Goal: Information Seeking & Learning: Learn about a topic

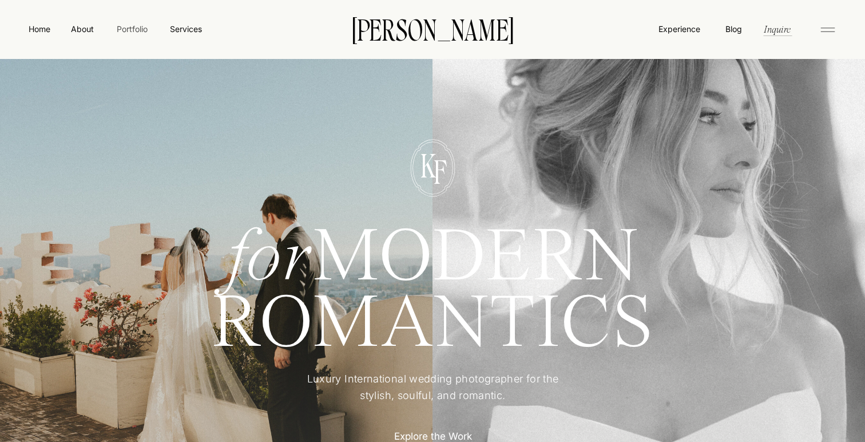
click at [137, 33] on nav "Portfolio" at bounding box center [132, 29] width 41 height 12
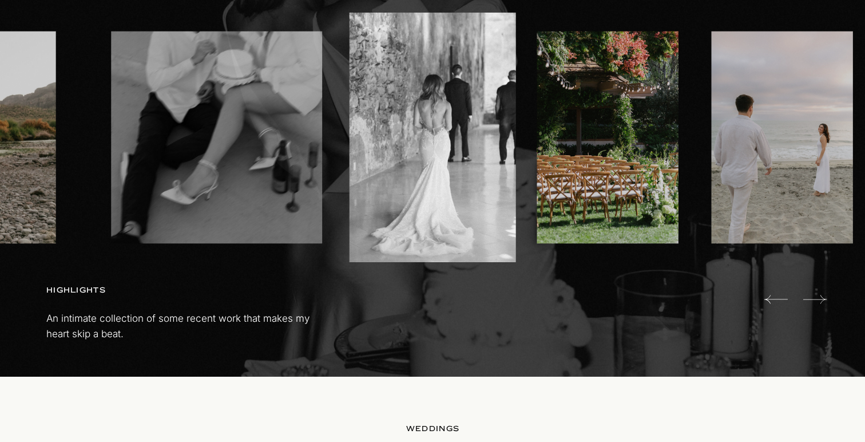
scroll to position [746, 0]
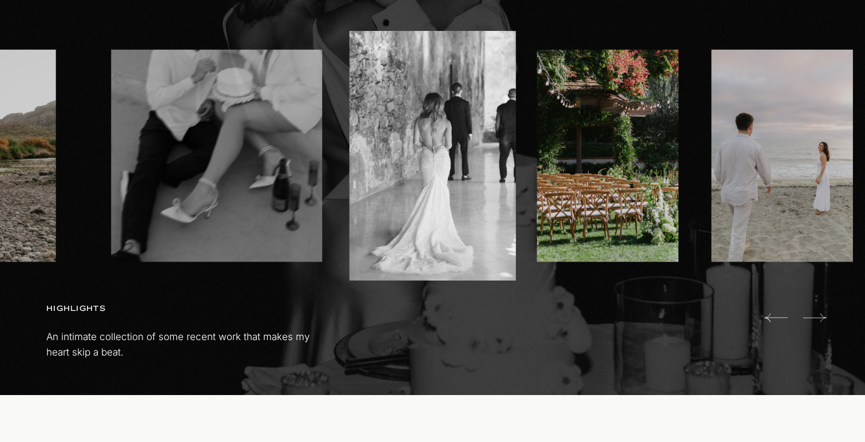
click at [818, 313] on icon at bounding box center [814, 317] width 23 height 23
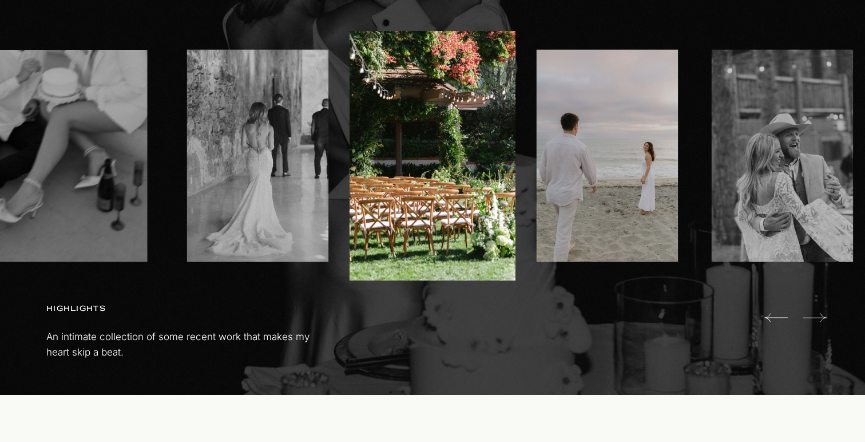
click at [818, 313] on icon at bounding box center [814, 317] width 23 height 23
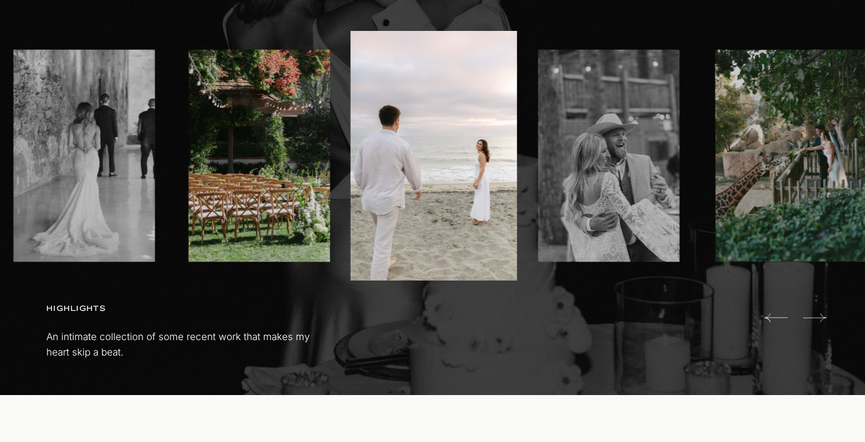
click at [818, 313] on icon at bounding box center [814, 317] width 23 height 23
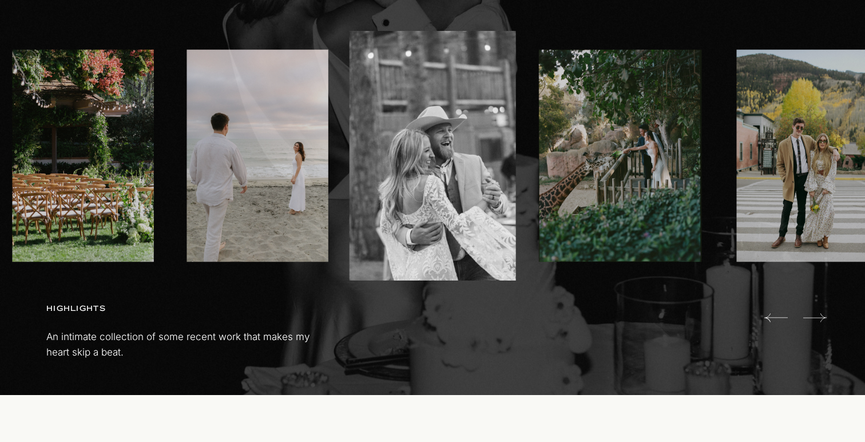
click at [818, 313] on icon at bounding box center [814, 317] width 23 height 23
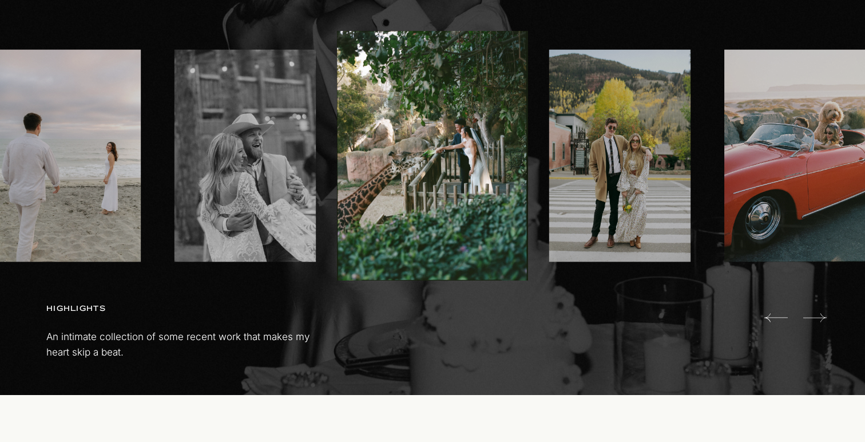
click at [818, 313] on icon at bounding box center [814, 317] width 23 height 23
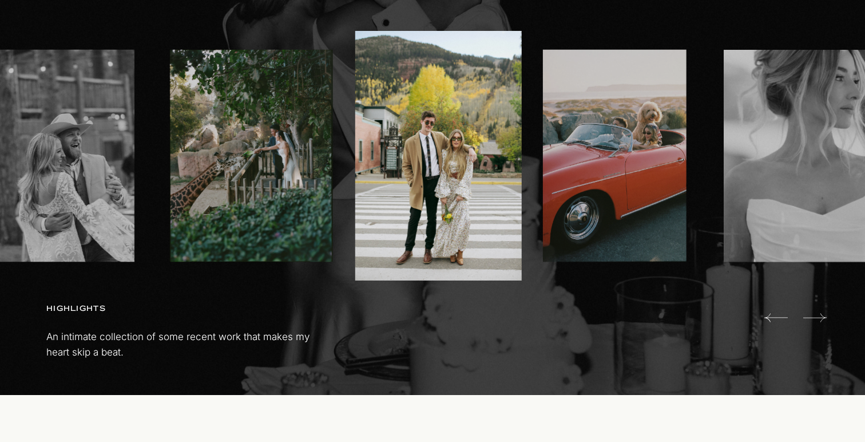
click at [818, 313] on icon at bounding box center [814, 317] width 23 height 23
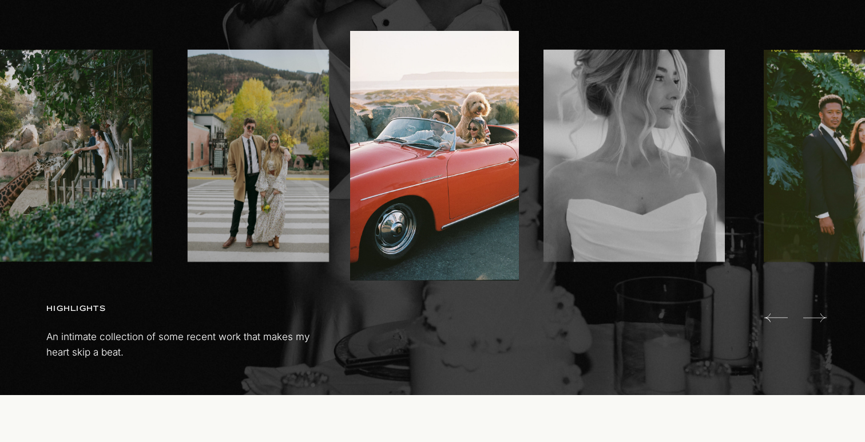
click at [818, 313] on icon at bounding box center [814, 317] width 23 height 23
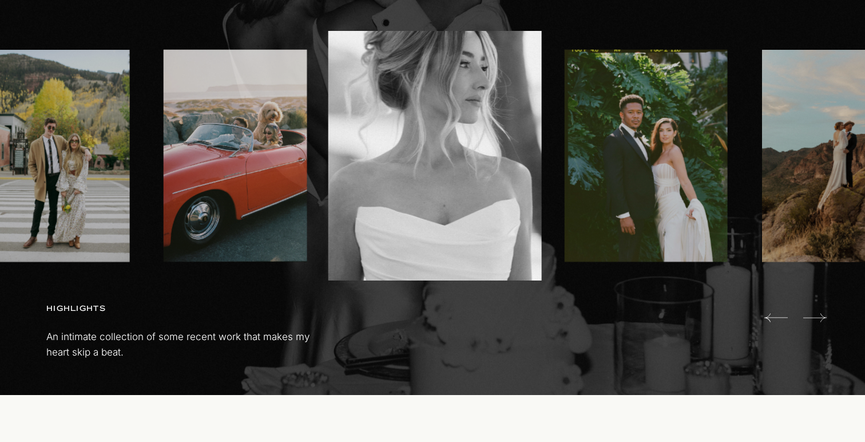
click at [818, 313] on icon at bounding box center [814, 317] width 23 height 23
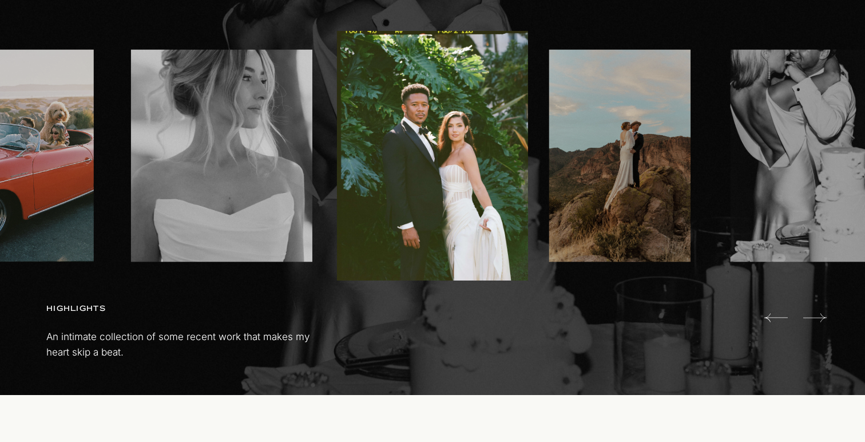
click at [818, 313] on icon at bounding box center [814, 317] width 23 height 23
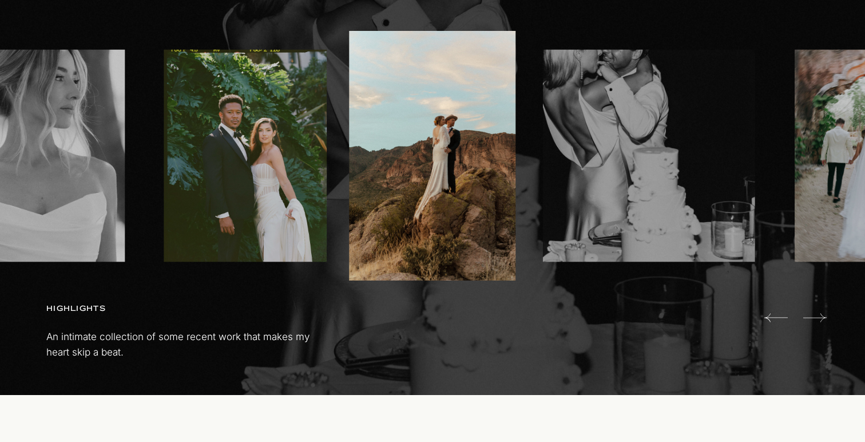
click at [818, 313] on icon at bounding box center [814, 317] width 23 height 23
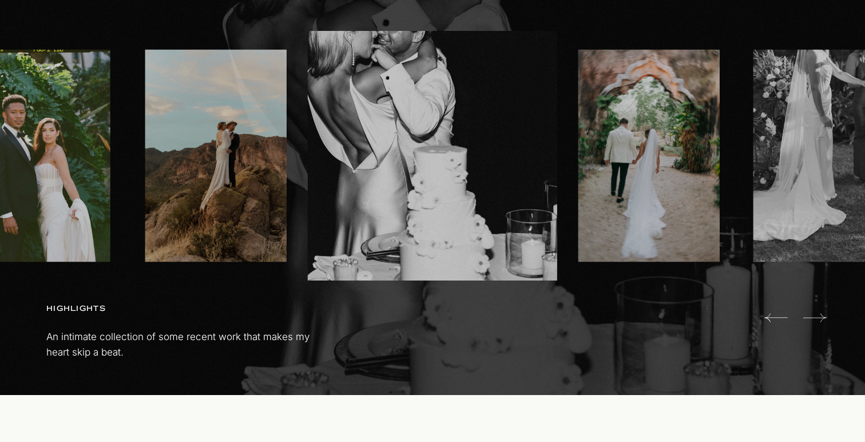
click at [818, 313] on icon at bounding box center [814, 317] width 23 height 23
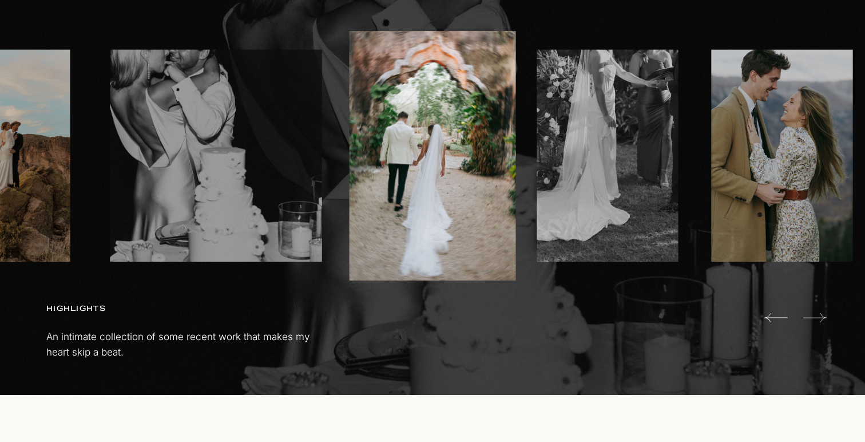
click at [818, 313] on icon at bounding box center [814, 317] width 23 height 23
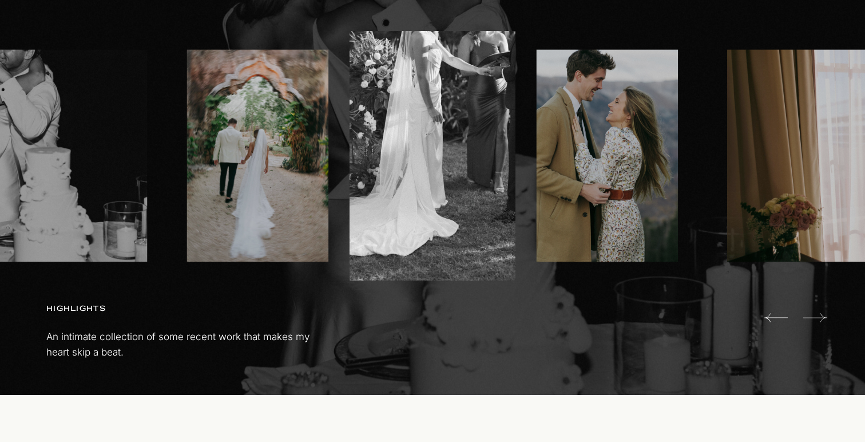
click at [818, 313] on icon at bounding box center [814, 317] width 23 height 23
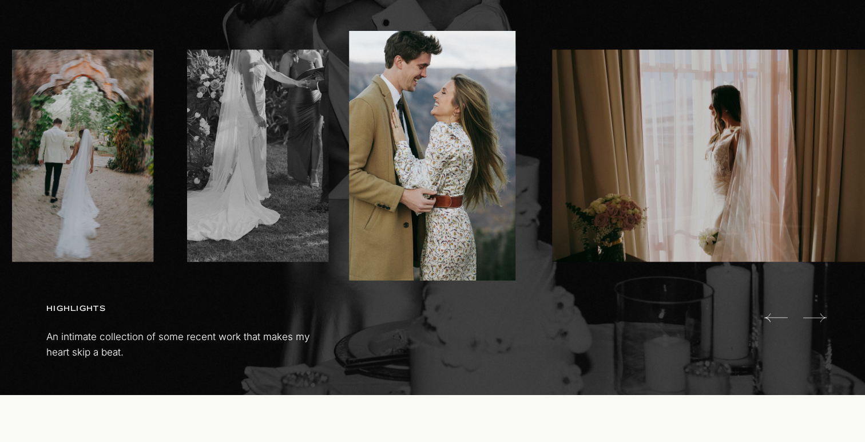
click at [818, 313] on icon at bounding box center [814, 317] width 23 height 23
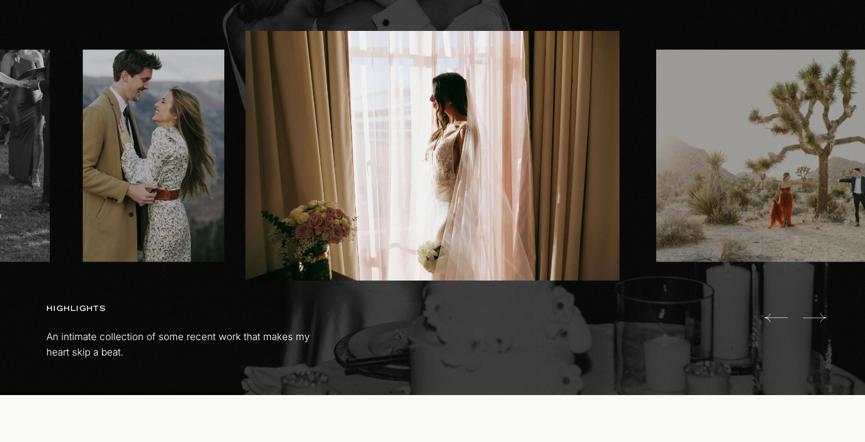
click at [818, 313] on icon at bounding box center [814, 317] width 23 height 23
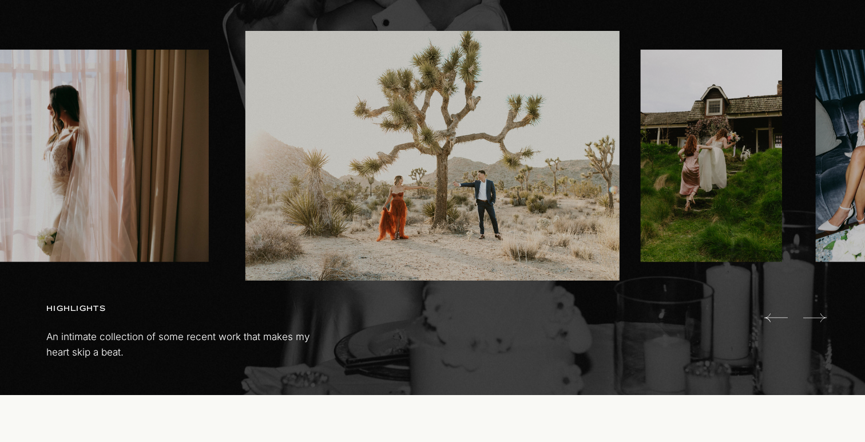
click at [818, 313] on icon at bounding box center [814, 317] width 23 height 23
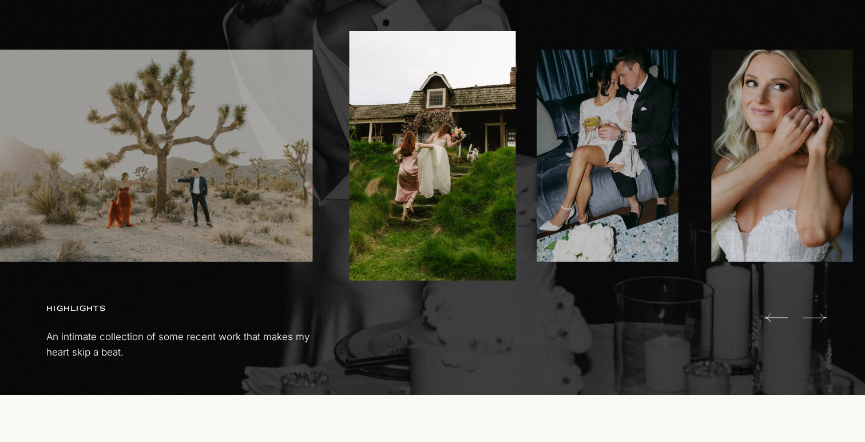
click at [818, 313] on icon at bounding box center [814, 317] width 23 height 23
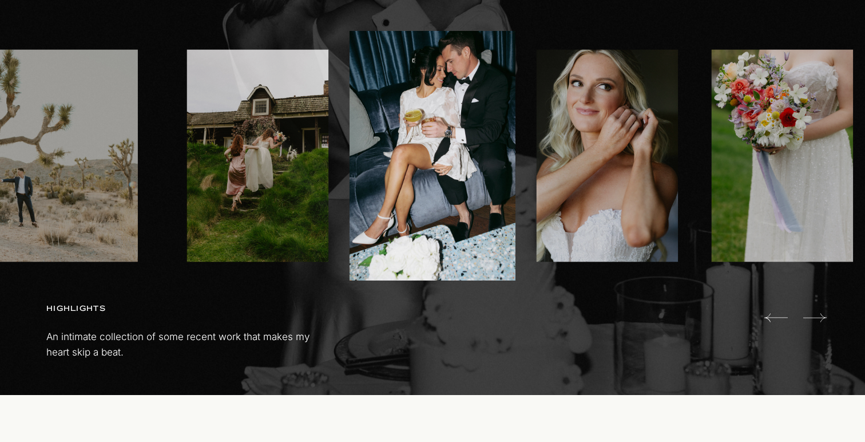
click at [818, 313] on icon at bounding box center [814, 317] width 23 height 23
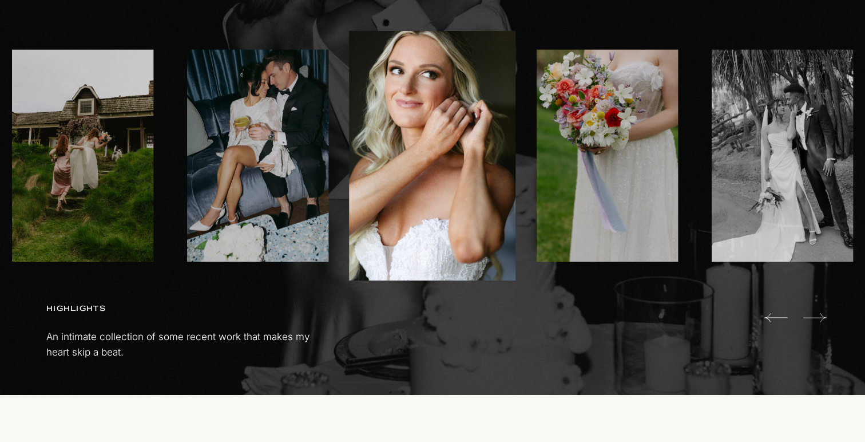
click at [818, 313] on icon at bounding box center [814, 317] width 23 height 23
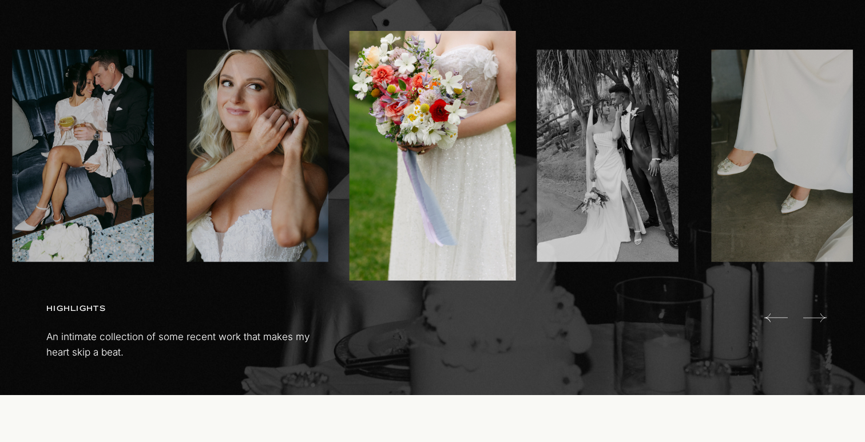
click at [818, 313] on icon at bounding box center [814, 317] width 23 height 23
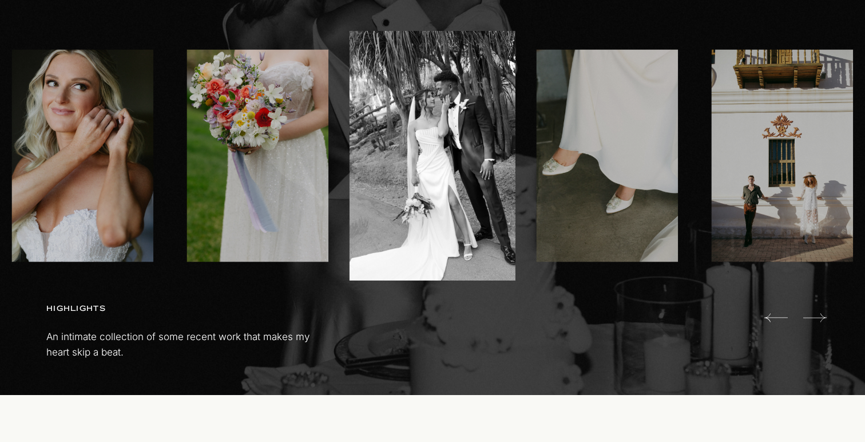
click at [818, 313] on icon at bounding box center [814, 317] width 23 height 23
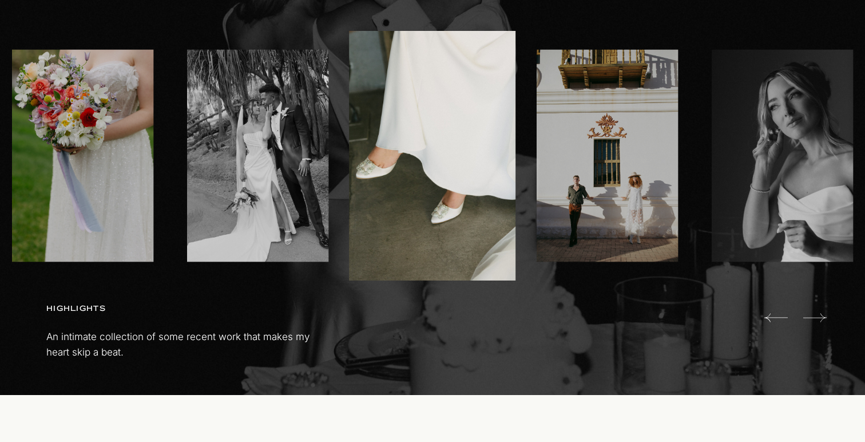
click at [818, 313] on icon at bounding box center [814, 317] width 23 height 23
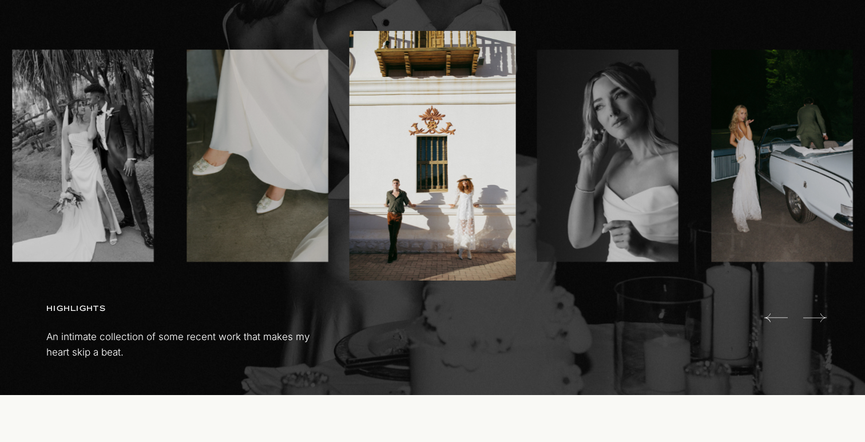
click at [818, 313] on icon at bounding box center [814, 317] width 23 height 23
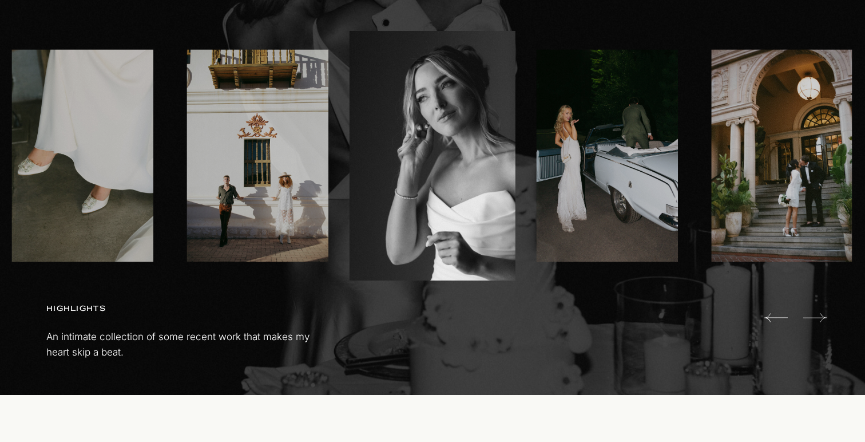
click at [818, 313] on icon at bounding box center [814, 317] width 23 height 23
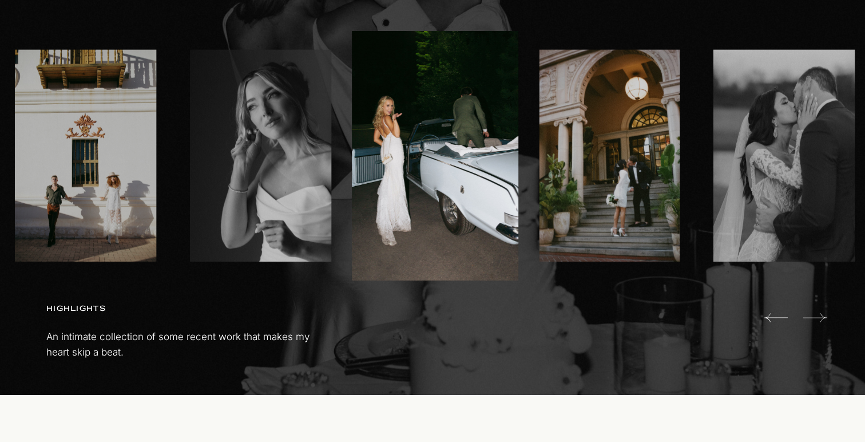
click at [818, 313] on icon at bounding box center [814, 317] width 23 height 23
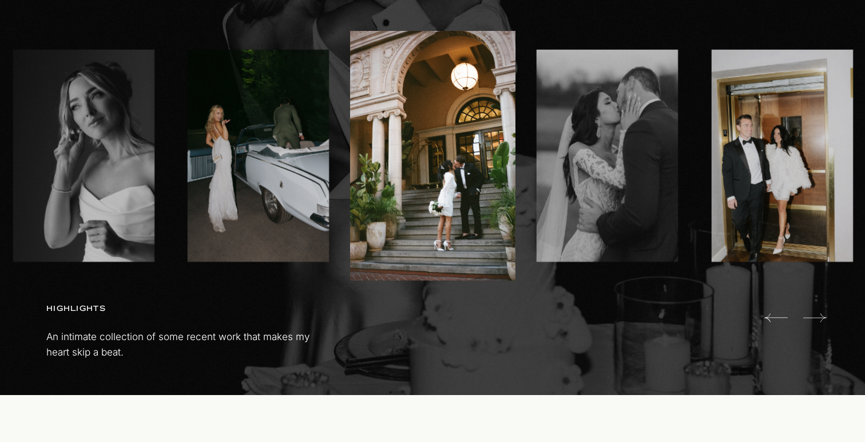
click at [819, 314] on icon at bounding box center [814, 317] width 23 height 23
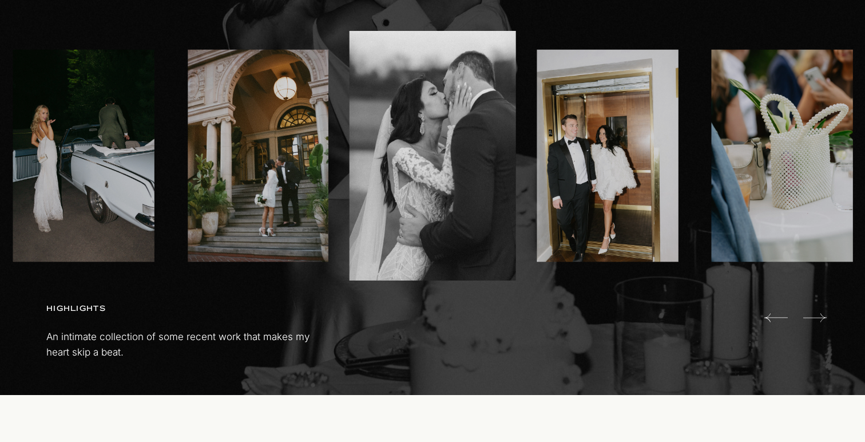
click at [819, 314] on icon at bounding box center [814, 317] width 23 height 23
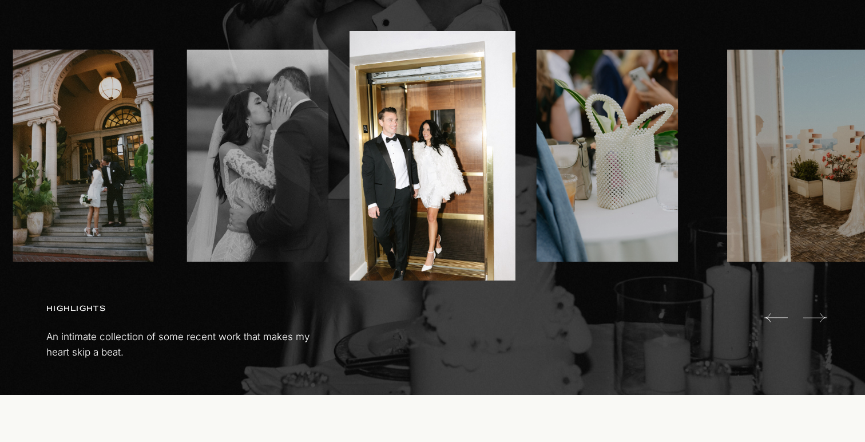
click at [819, 314] on icon at bounding box center [814, 317] width 23 height 23
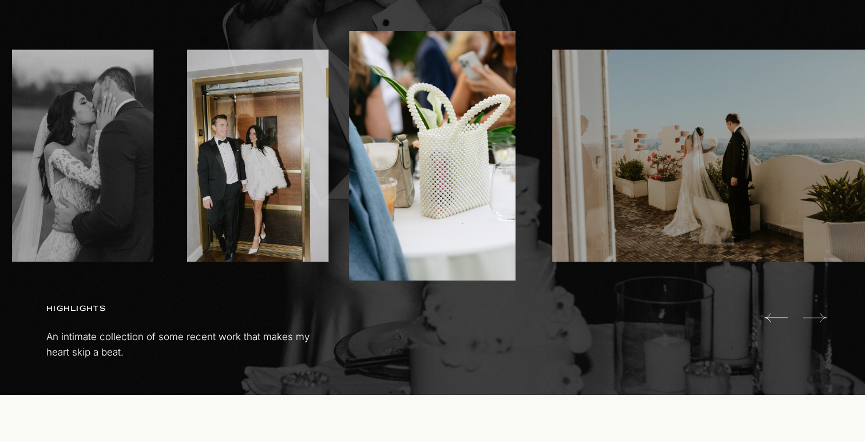
click at [819, 314] on icon at bounding box center [814, 317] width 23 height 23
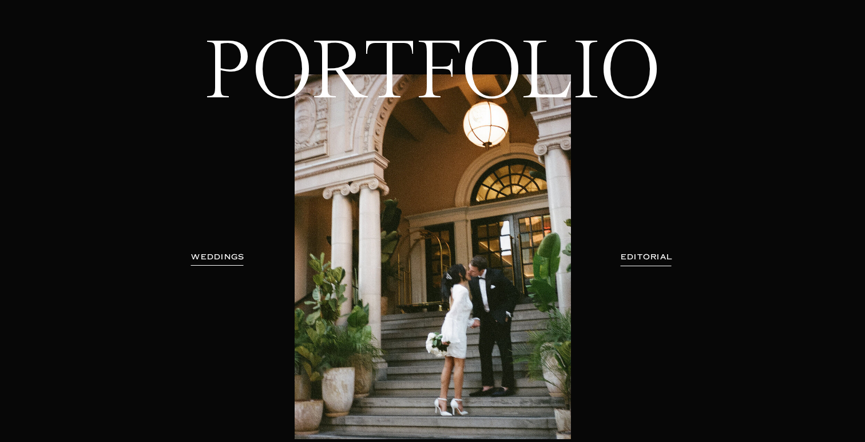
click at [232, 256] on h3 "WEDDINGS" at bounding box center [218, 256] width 72 height 11
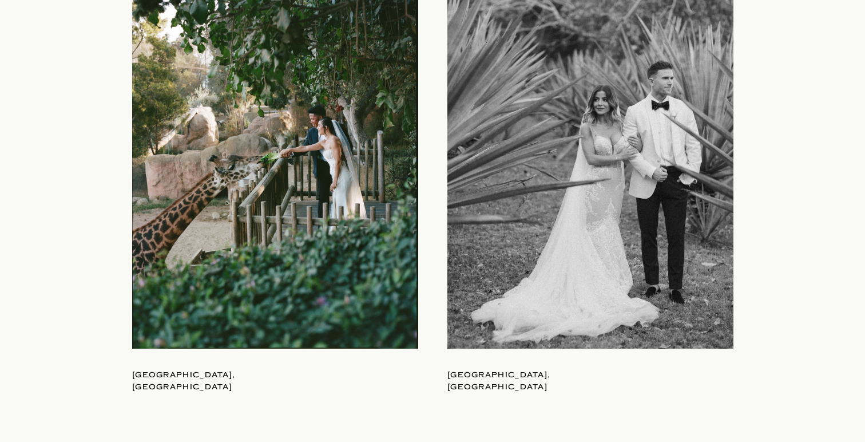
scroll to position [1314, 0]
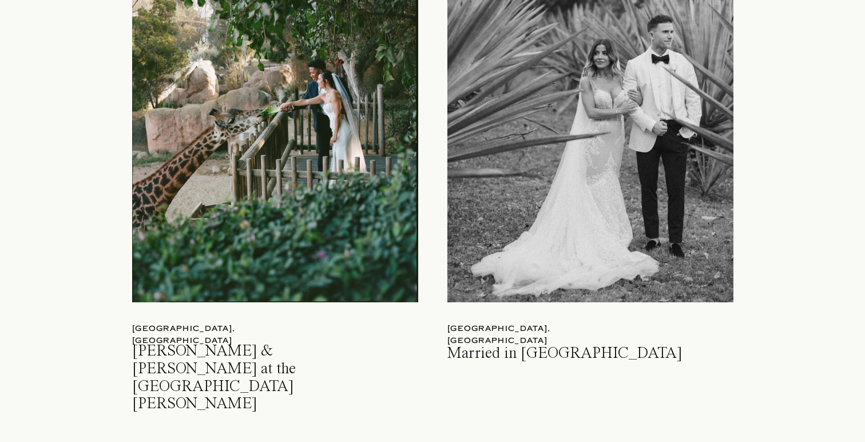
click at [212, 217] on div at bounding box center [275, 115] width 286 height 374
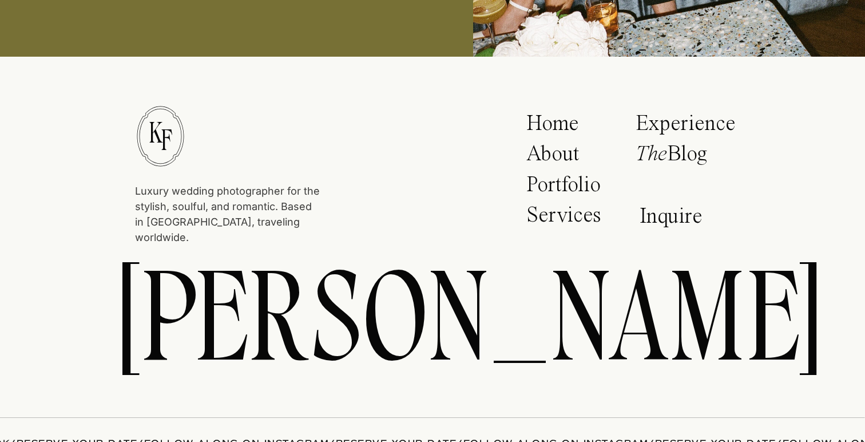
scroll to position [26892, 0]
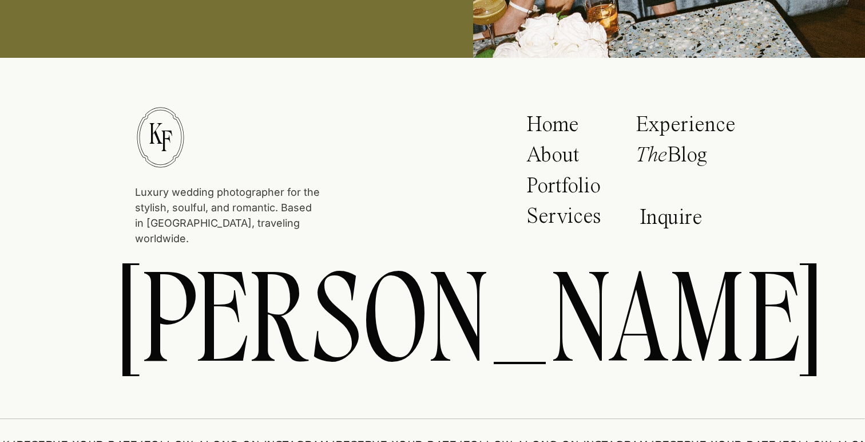
click at [665, 158] on icon "The" at bounding box center [651, 156] width 31 height 22
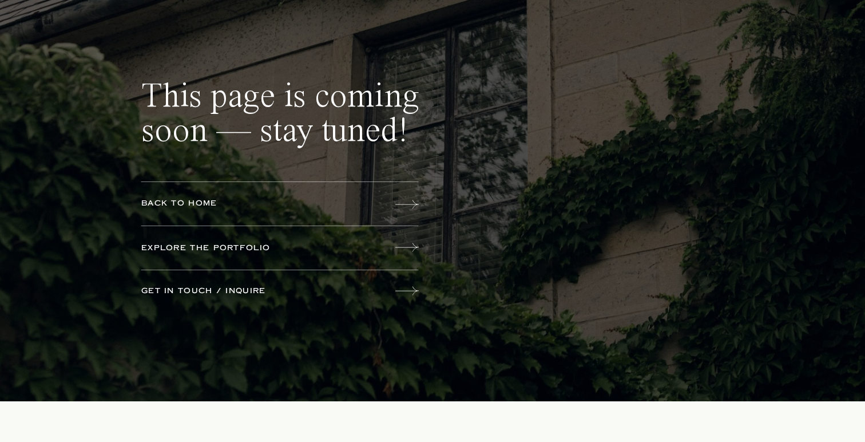
scroll to position [61, 0]
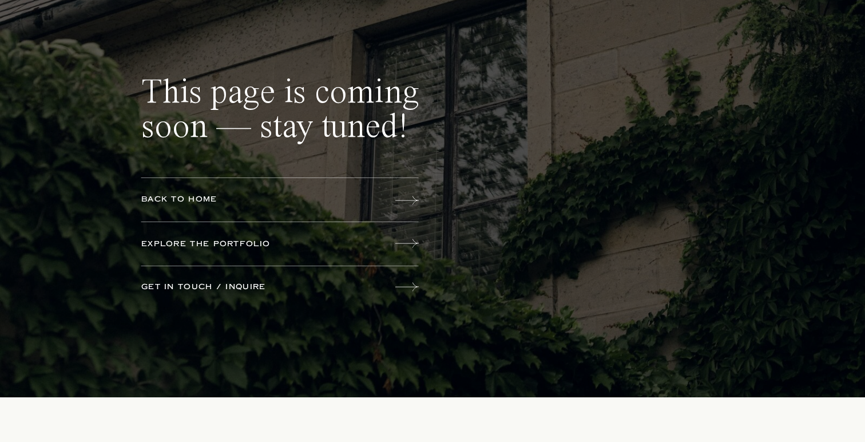
click at [407, 243] on icon at bounding box center [406, 243] width 23 height 9
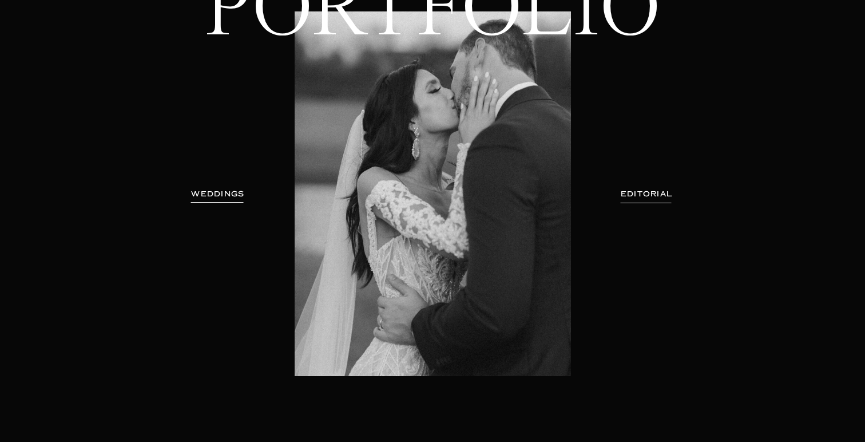
scroll to position [135, 0]
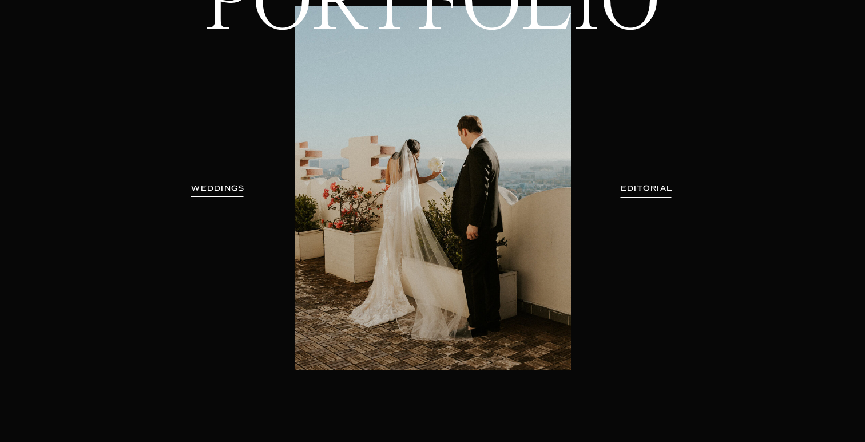
click at [240, 191] on h3 "WEDDINGS" at bounding box center [218, 188] width 72 height 11
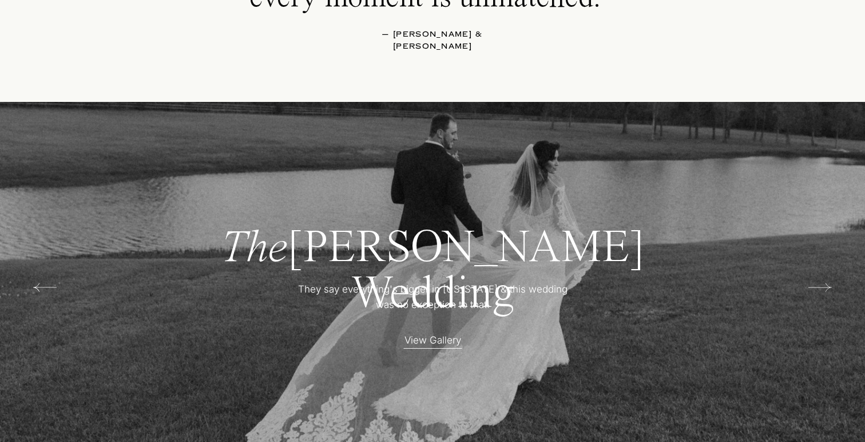
scroll to position [2173, 0]
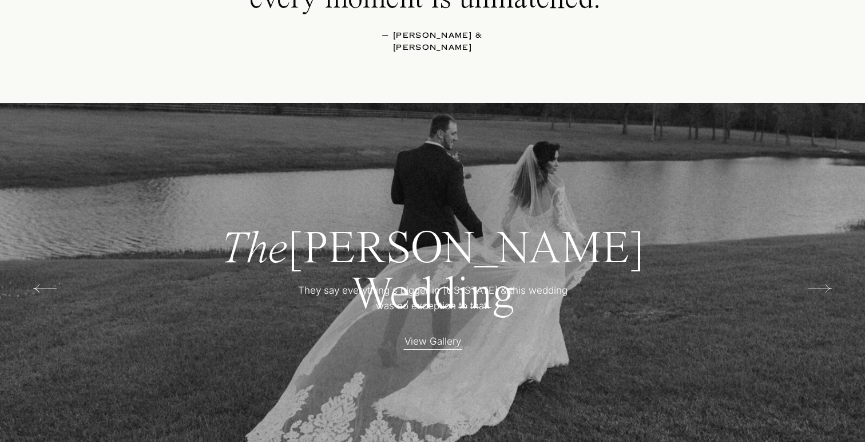
click at [821, 287] on icon at bounding box center [819, 288] width 23 height 23
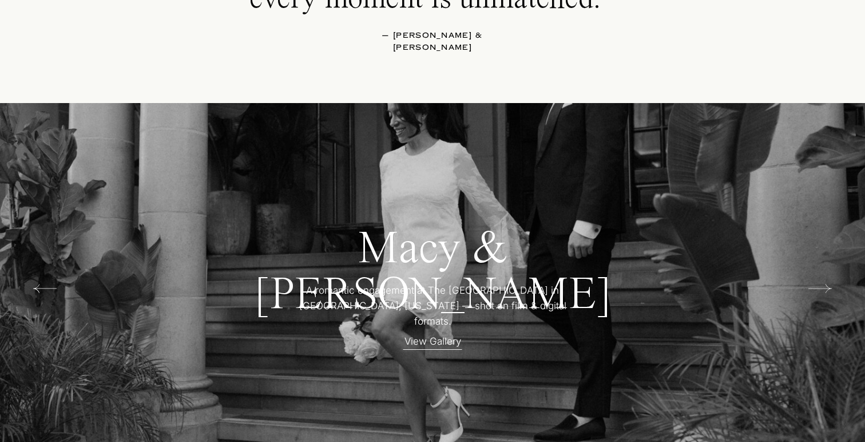
click at [821, 286] on icon at bounding box center [819, 288] width 23 height 23
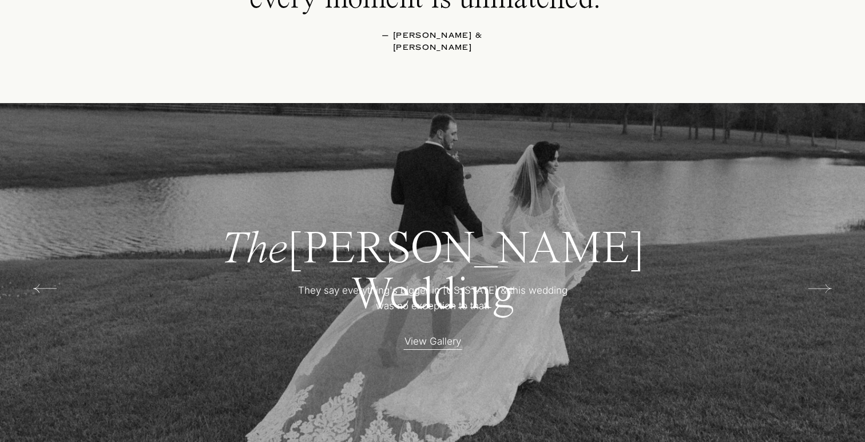
click at [821, 286] on icon at bounding box center [819, 288] width 23 height 23
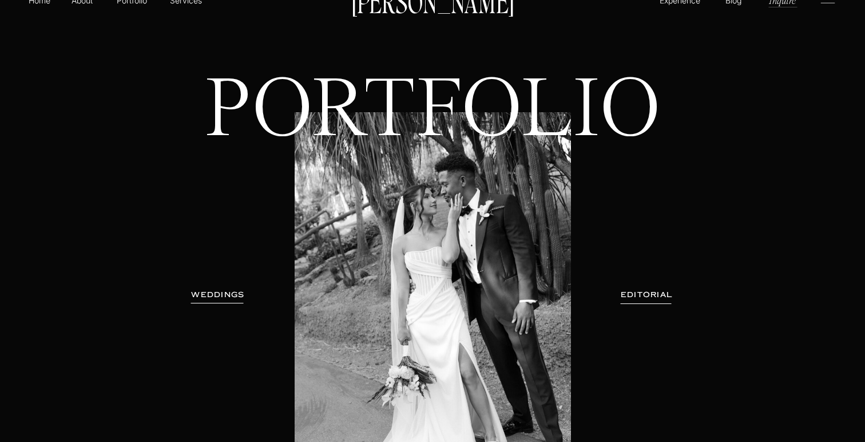
scroll to position [0, 0]
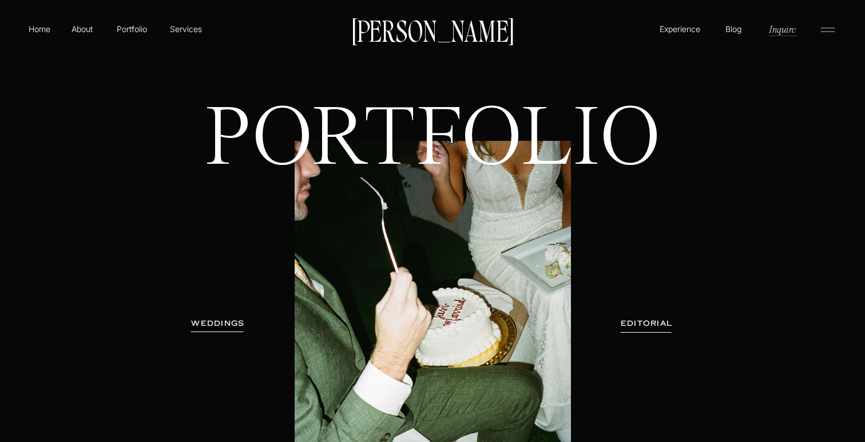
click at [220, 324] on h3 "WEDDINGS" at bounding box center [218, 323] width 72 height 11
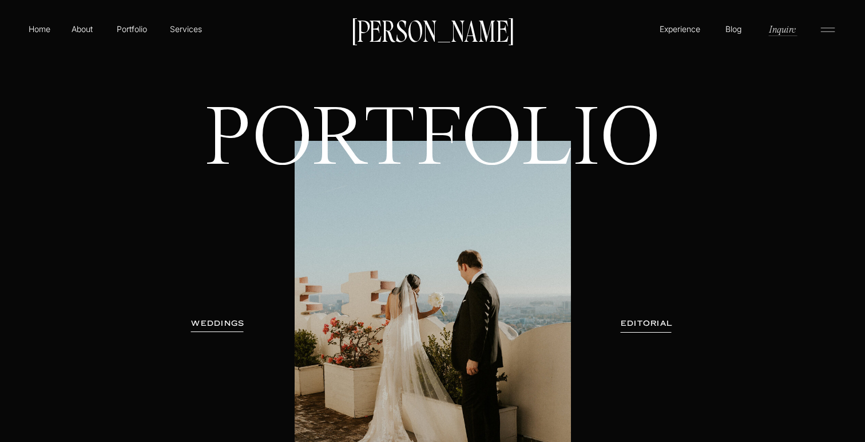
scroll to position [80, 0]
